Goal: Navigation & Orientation: Understand site structure

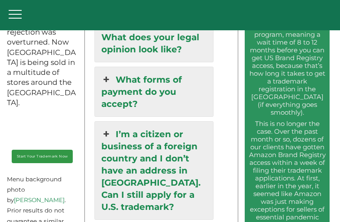
scroll to position [1193, 0]
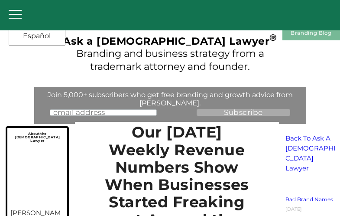
scroll to position [3027, 0]
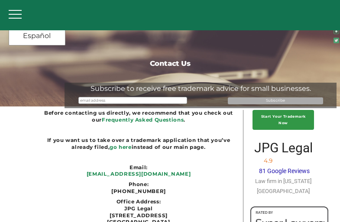
scroll to position [149, 0]
